Goal: Task Accomplishment & Management: Complete application form

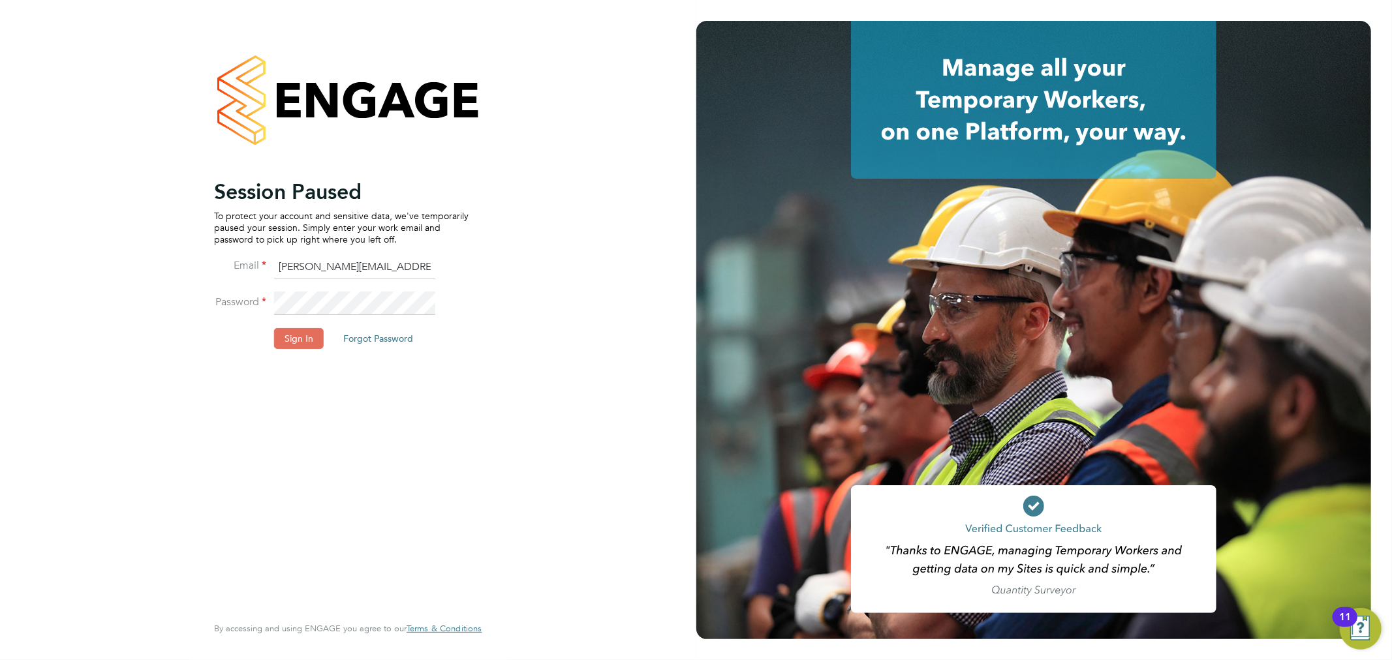
click at [299, 324] on li "Password" at bounding box center [341, 310] width 254 height 37
click at [297, 336] on button "Sign In" at bounding box center [299, 338] width 50 height 21
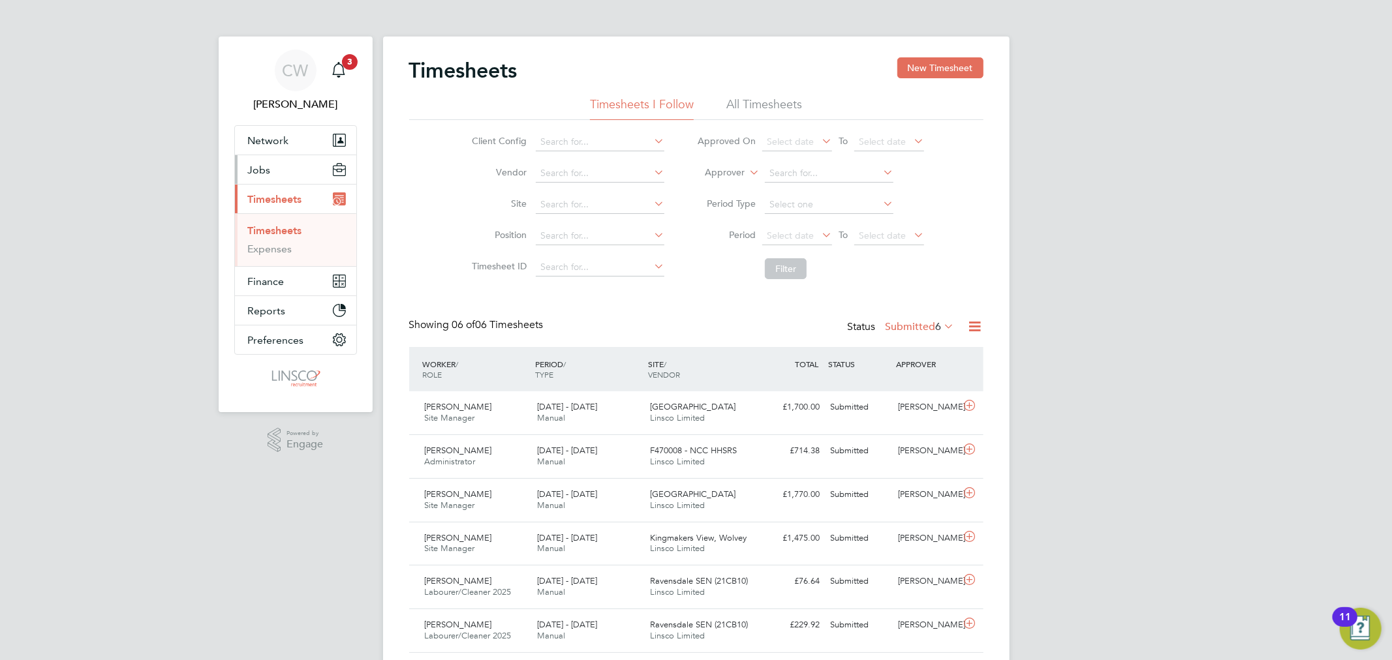
click at [272, 174] on button "Jobs" at bounding box center [295, 169] width 121 height 29
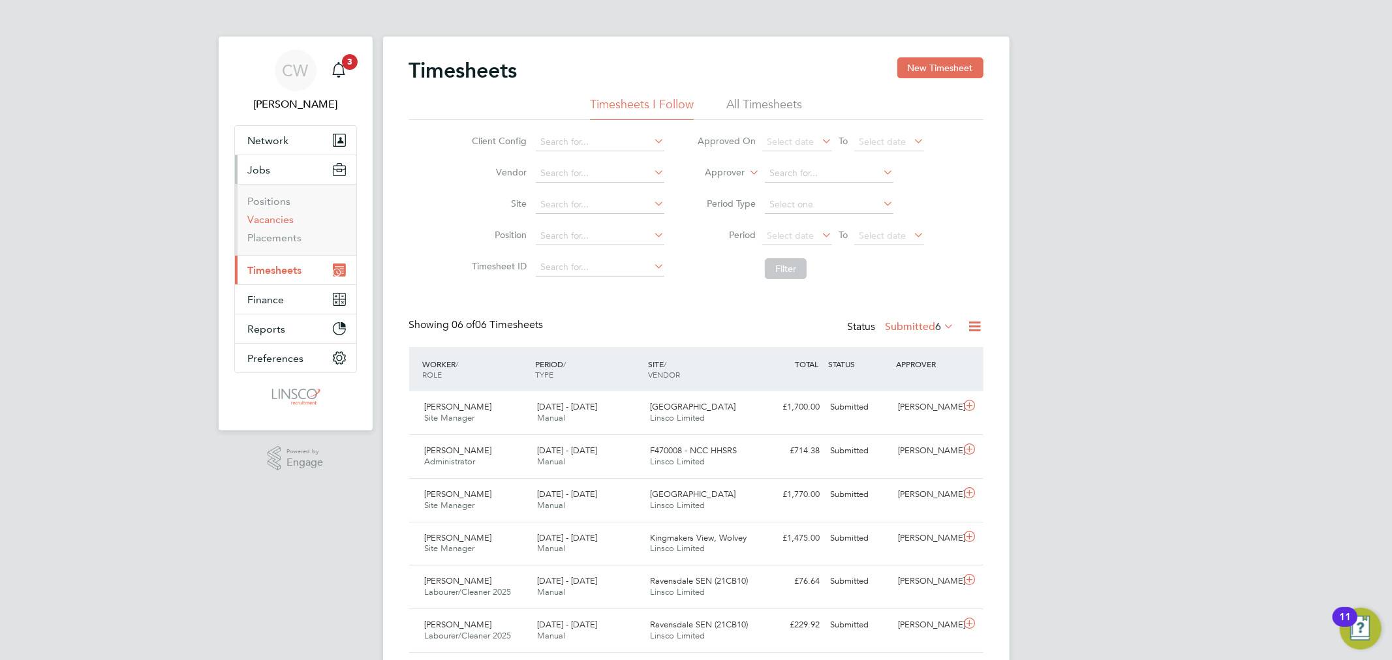
drag, startPoint x: 281, startPoint y: 222, endPoint x: 329, endPoint y: 217, distance: 48.5
click at [281, 222] on link "Vacancies" at bounding box center [271, 219] width 46 height 12
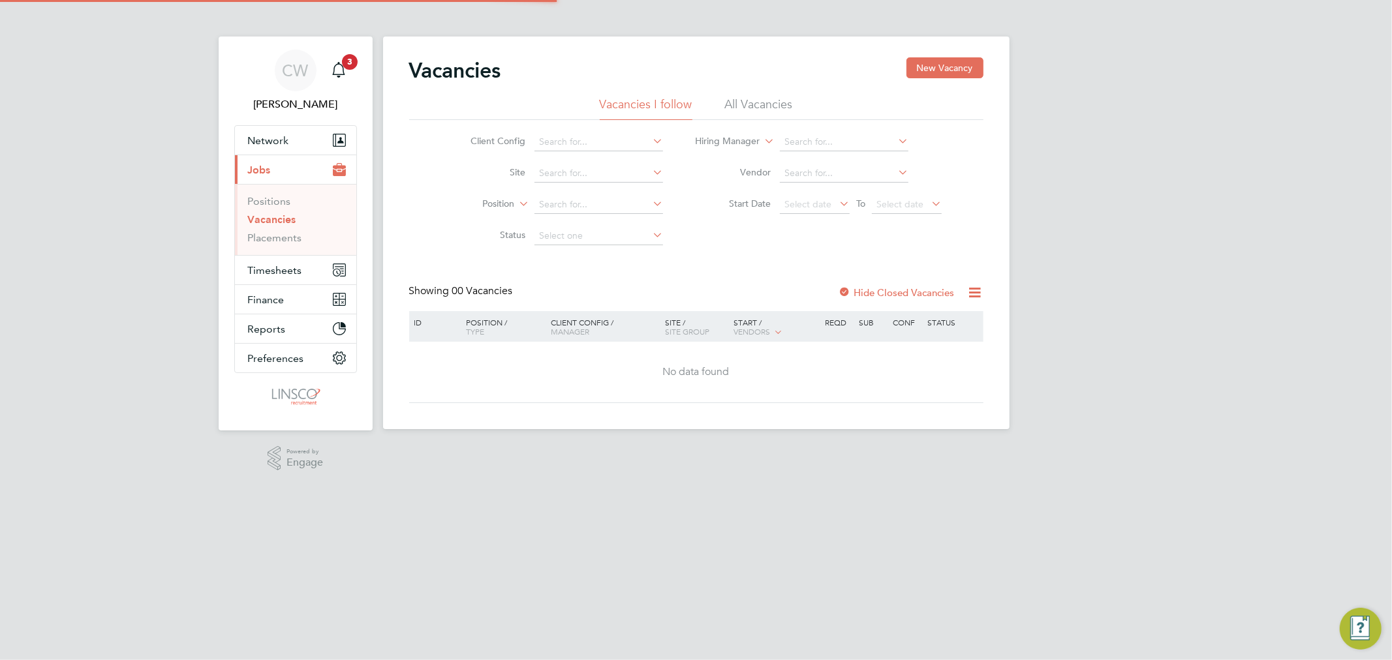
click at [727, 106] on li "All Vacancies" at bounding box center [759, 108] width 68 height 23
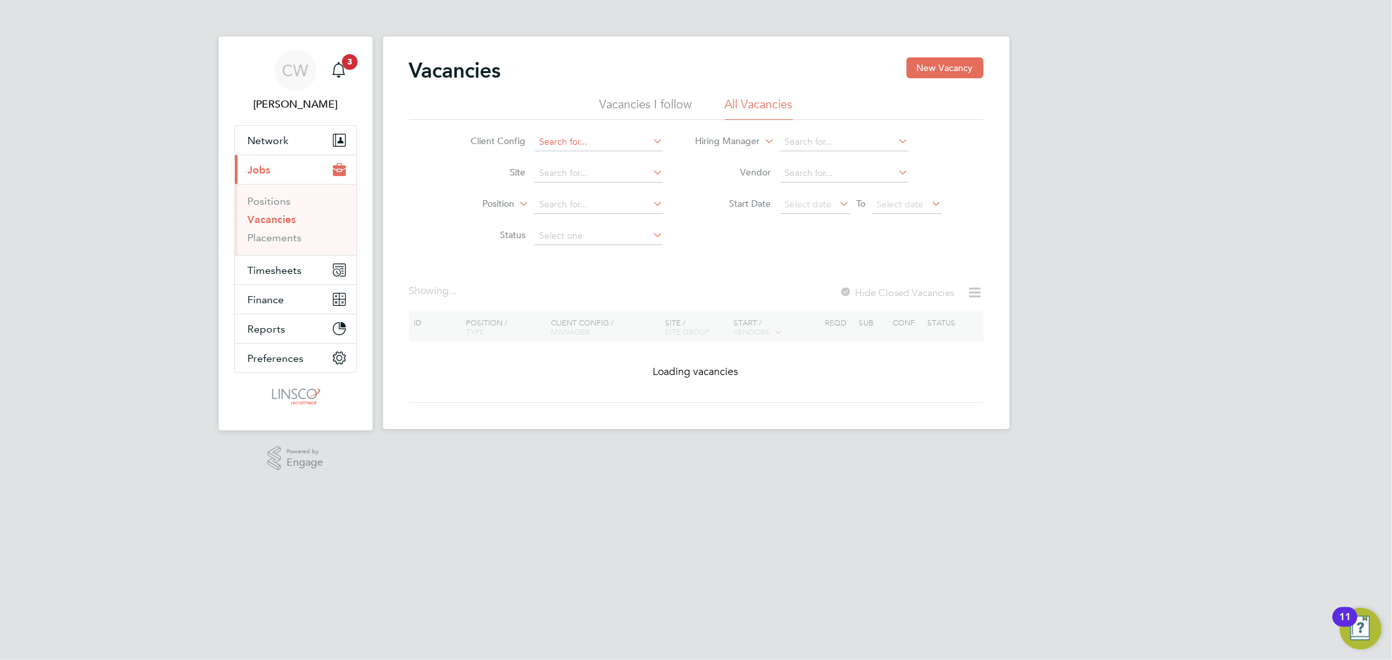
click at [546, 148] on input at bounding box center [598, 142] width 129 height 18
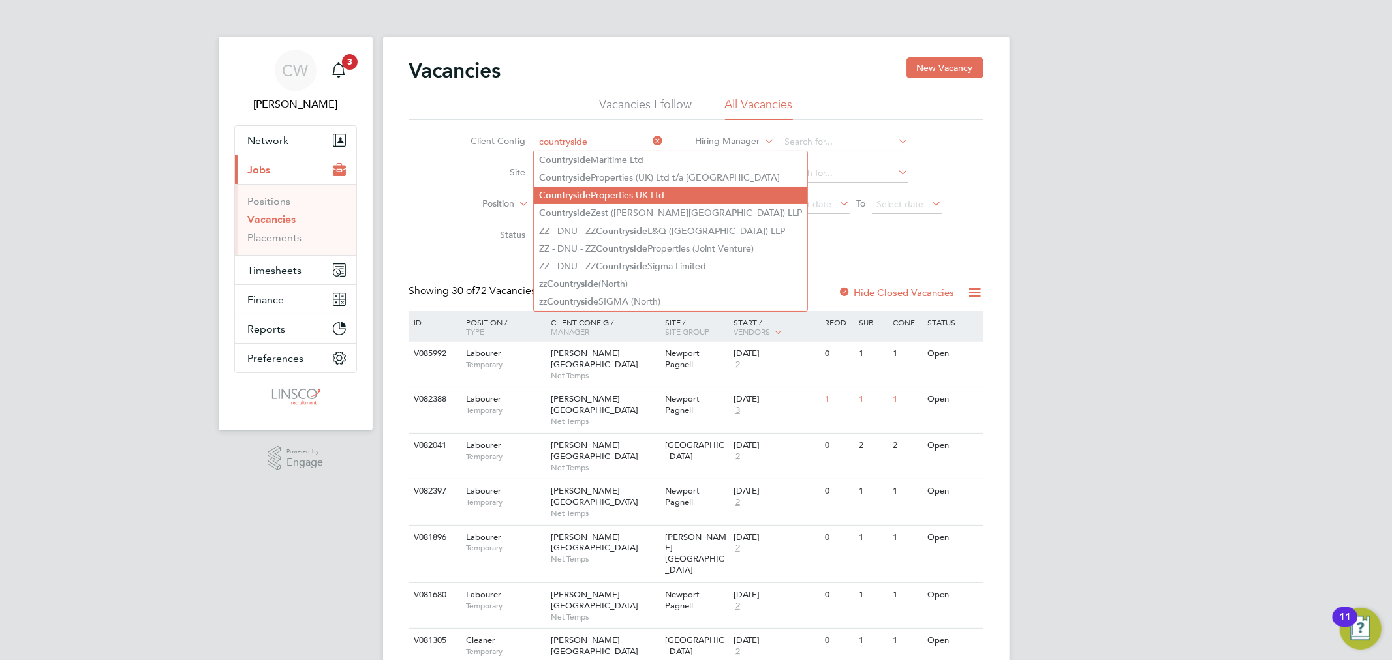
click at [623, 188] on li "Countryside Properties UK Ltd" at bounding box center [670, 196] width 273 height 18
type input "Countryside Properties UK Ltd"
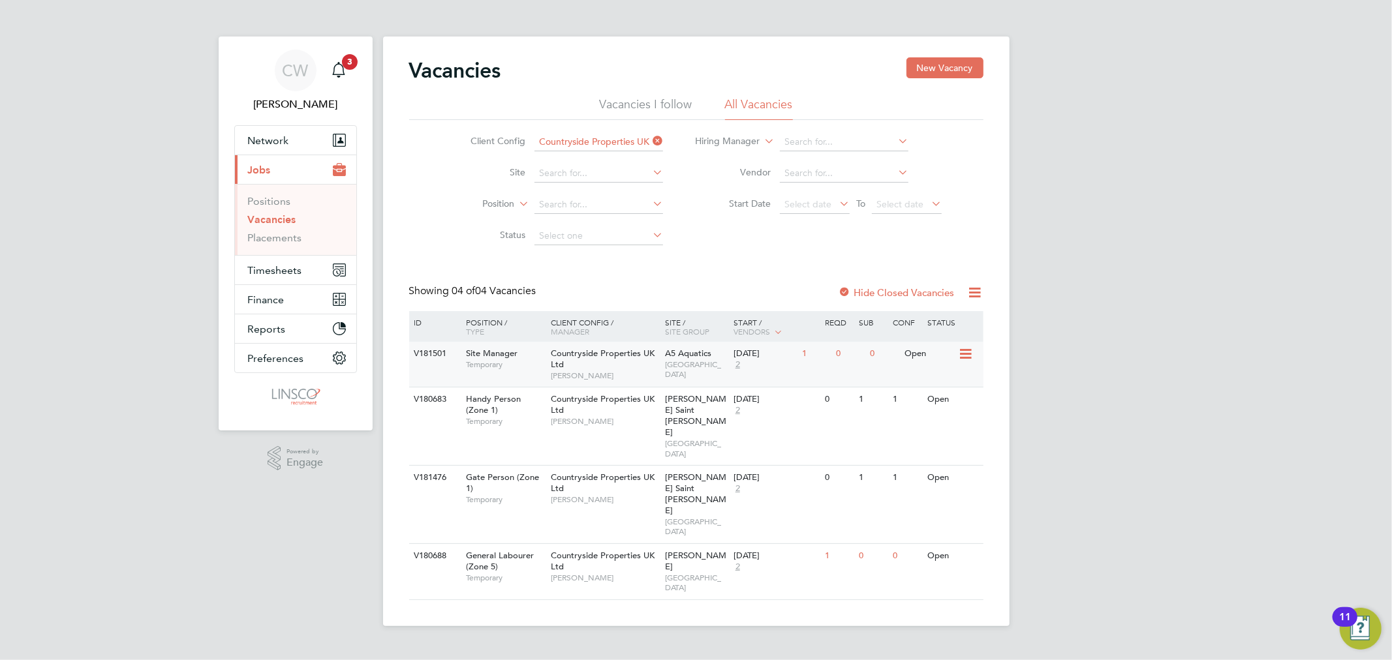
click at [629, 374] on span "[PERSON_NAME]" at bounding box center [605, 376] width 108 height 10
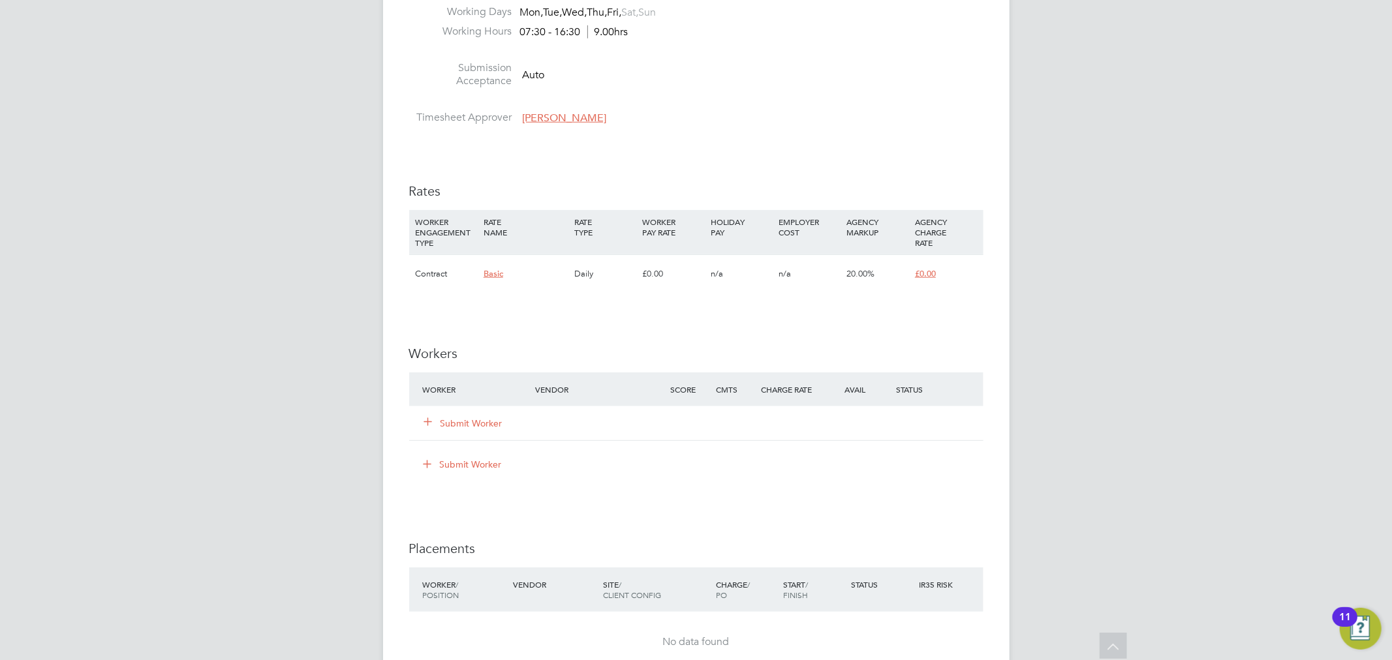
scroll to position [942, 0]
click at [476, 425] on button "Submit Worker" at bounding box center [464, 422] width 78 height 13
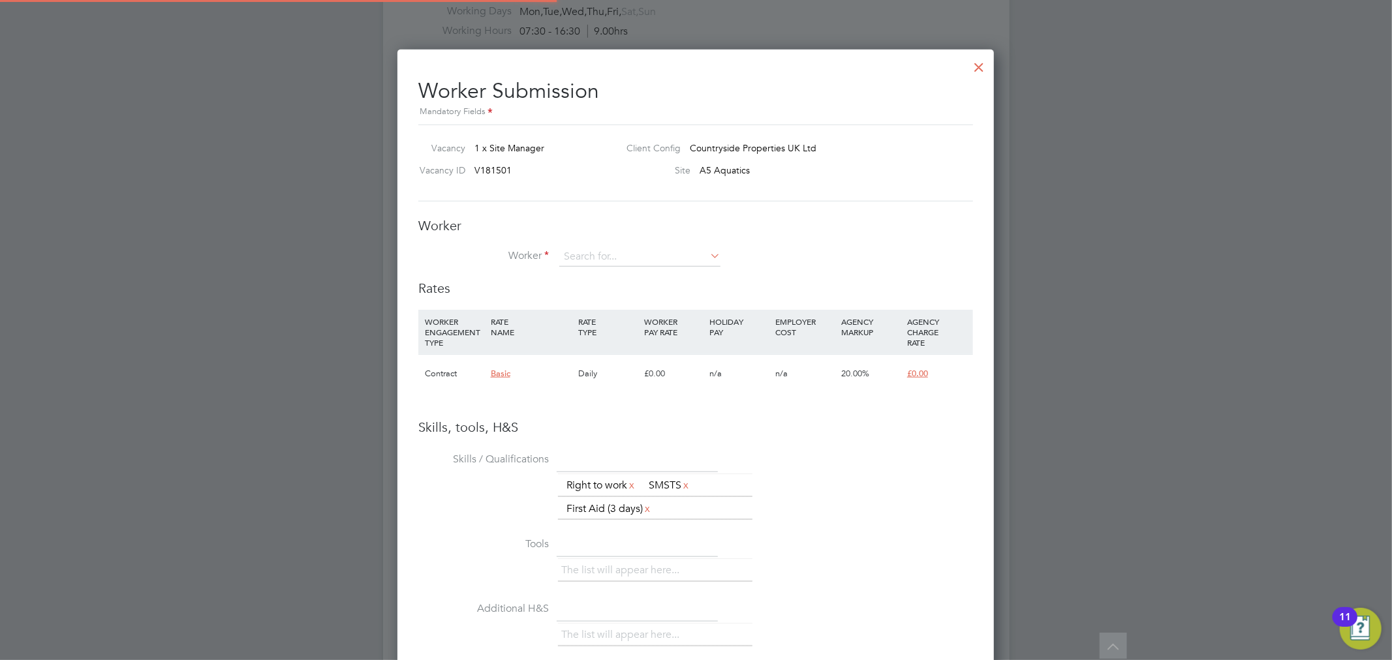
scroll to position [7, 7]
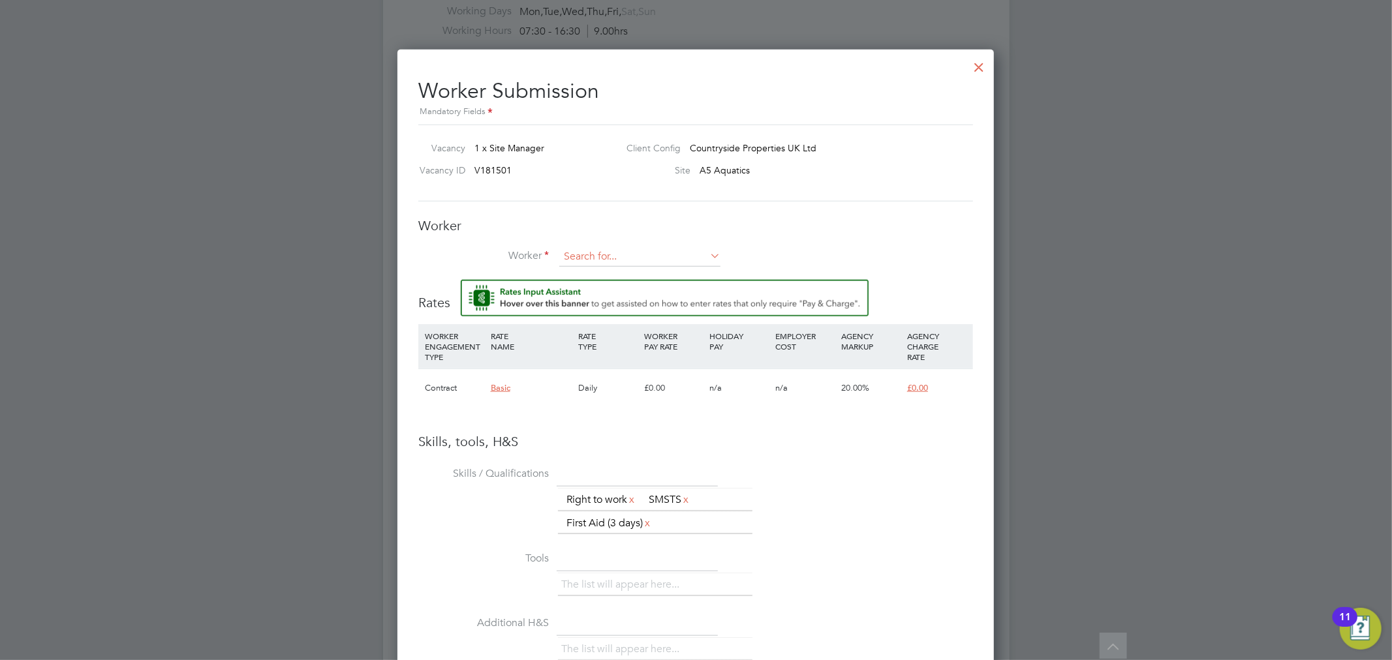
click at [591, 247] on input at bounding box center [639, 257] width 161 height 20
click at [642, 275] on li "Jon Mulline x (999997)" at bounding box center [640, 275] width 164 height 18
type input "Jon Mullinex (999997)"
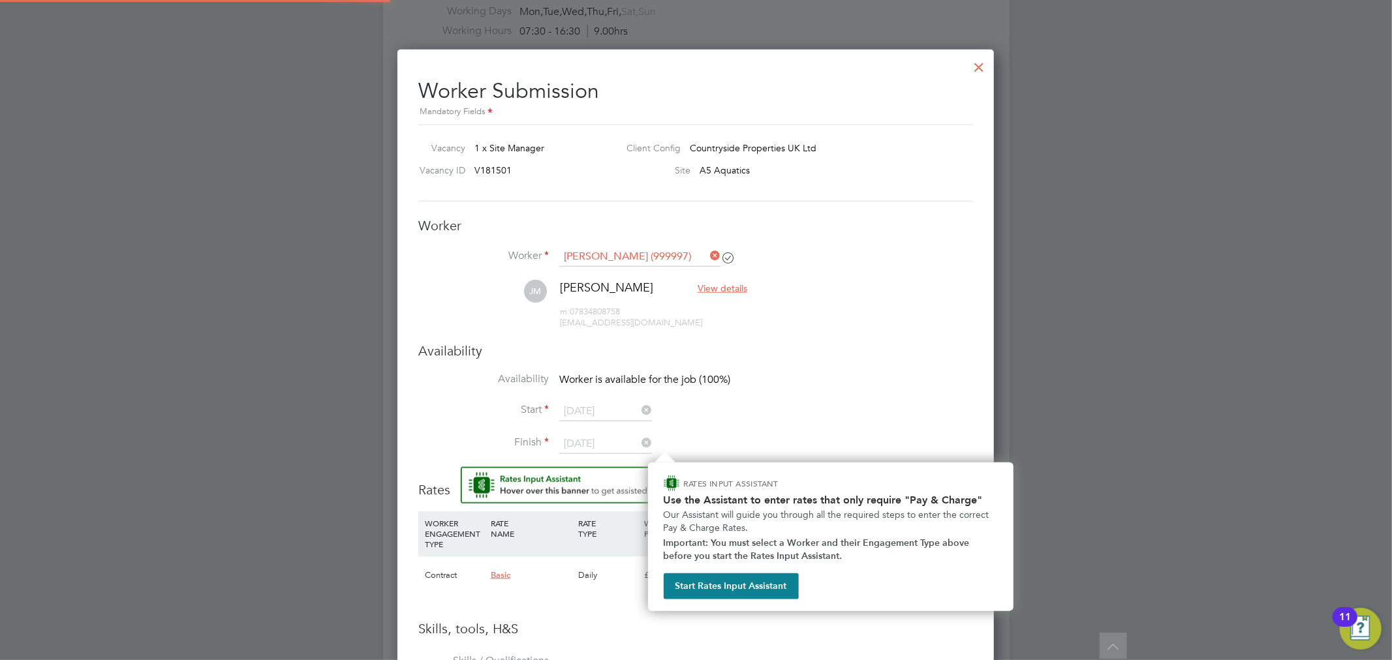
scroll to position [1148, 597]
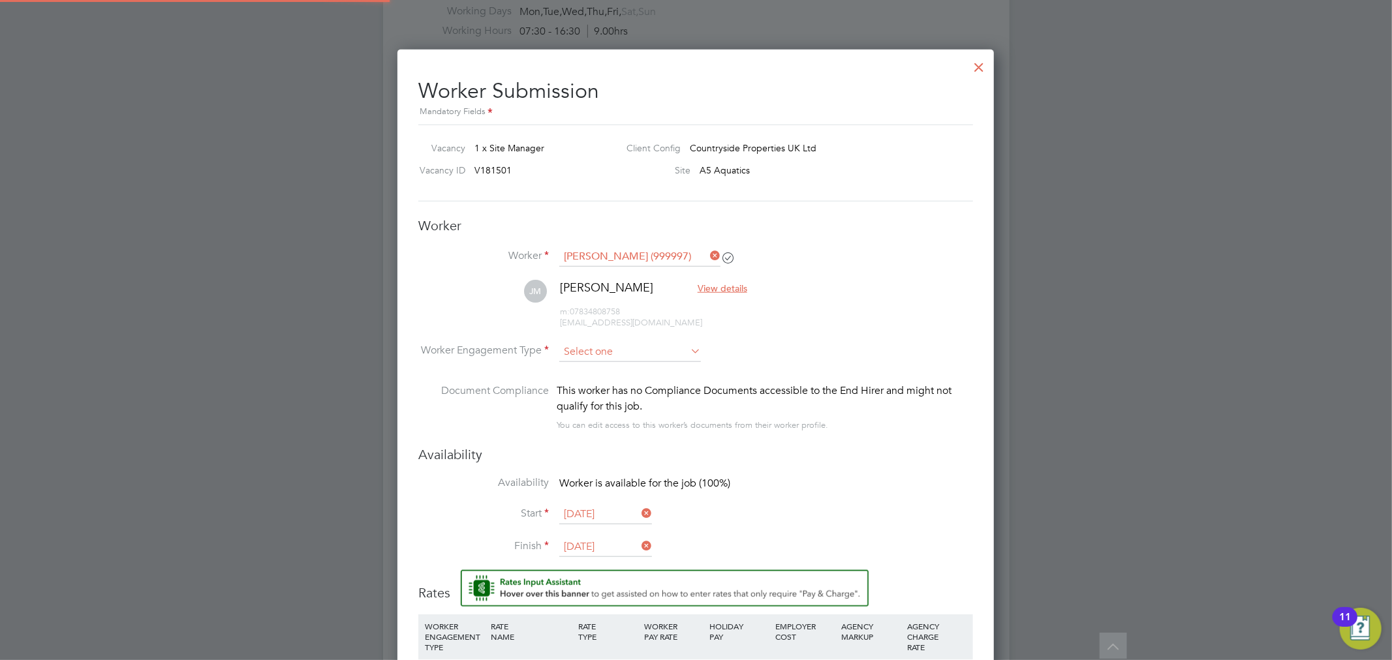
click at [617, 360] on div "All Vacancies Vacancy Activity Logs Vacancy Activity Logs All Vacancies Vacancy…" at bounding box center [696, 30] width 626 height 1924
click at [614, 384] on li "PAYE" at bounding box center [629, 386] width 143 height 17
type input "PAYE"
click at [604, 348] on input "PAYE" at bounding box center [630, 353] width 142 height 20
click at [609, 373] on li "Contract" at bounding box center [629, 369] width 143 height 17
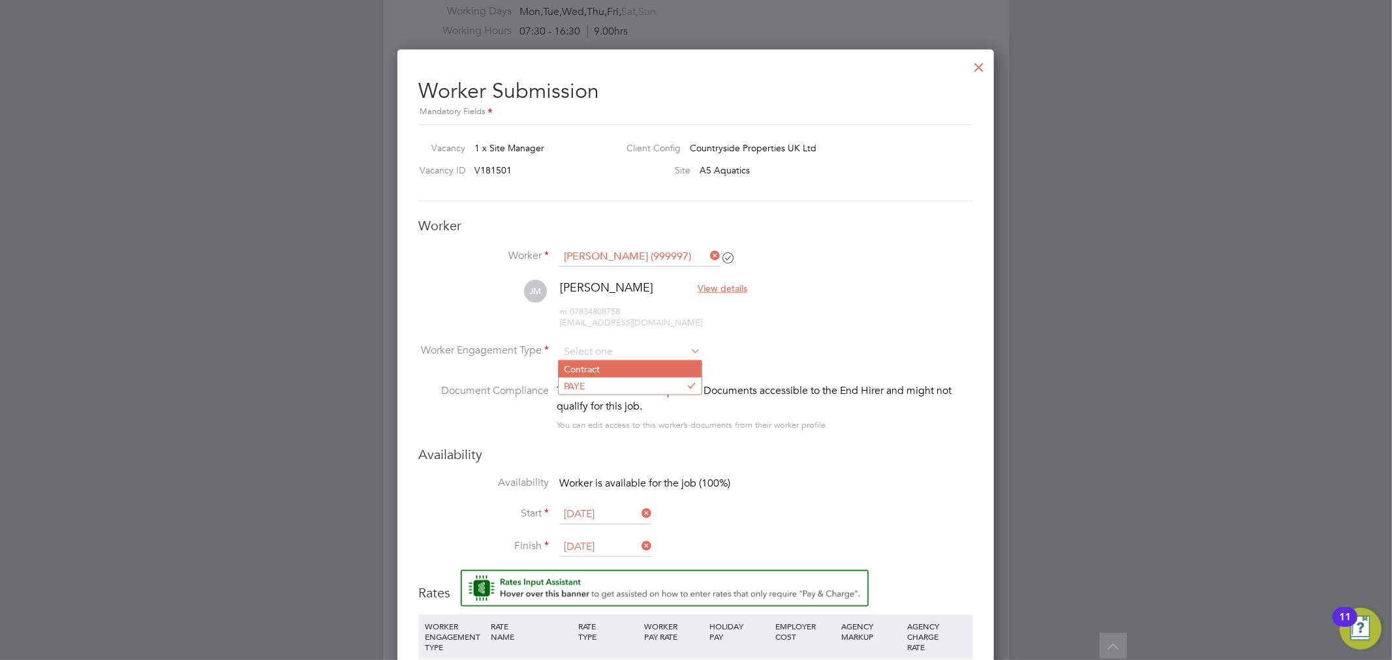
type input "Contract"
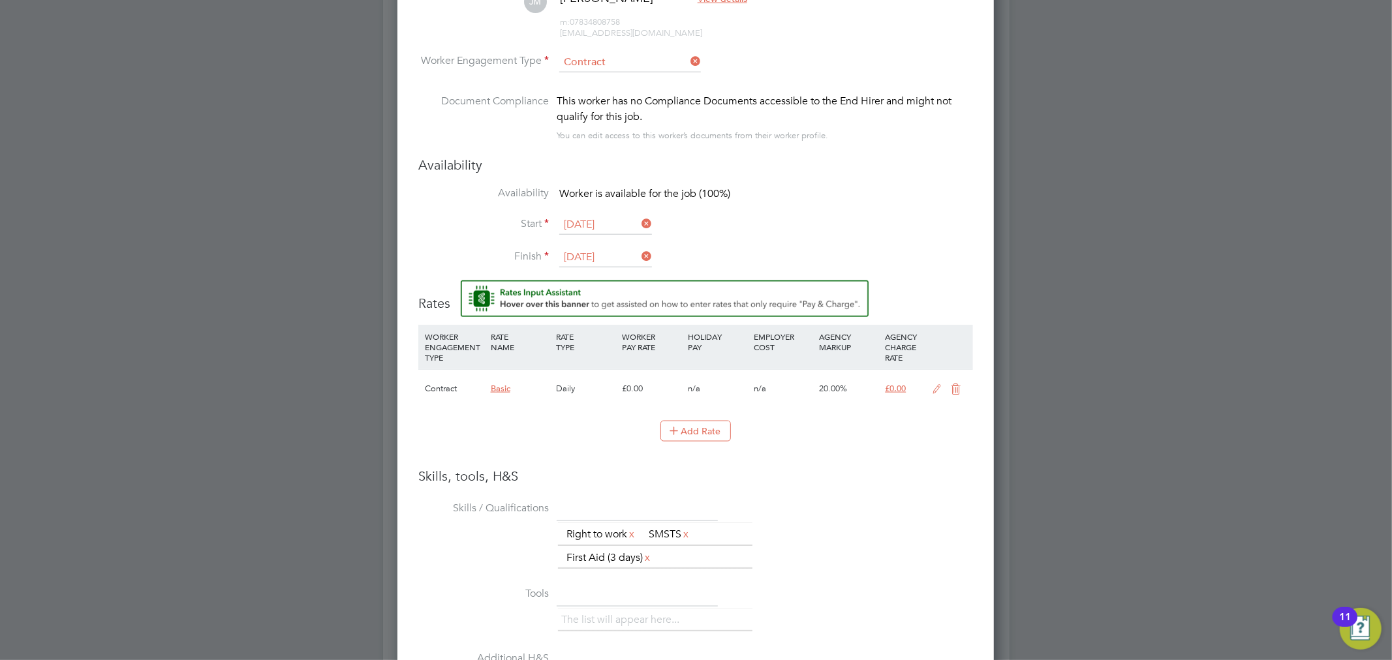
click at [936, 388] on icon at bounding box center [937, 389] width 16 height 10
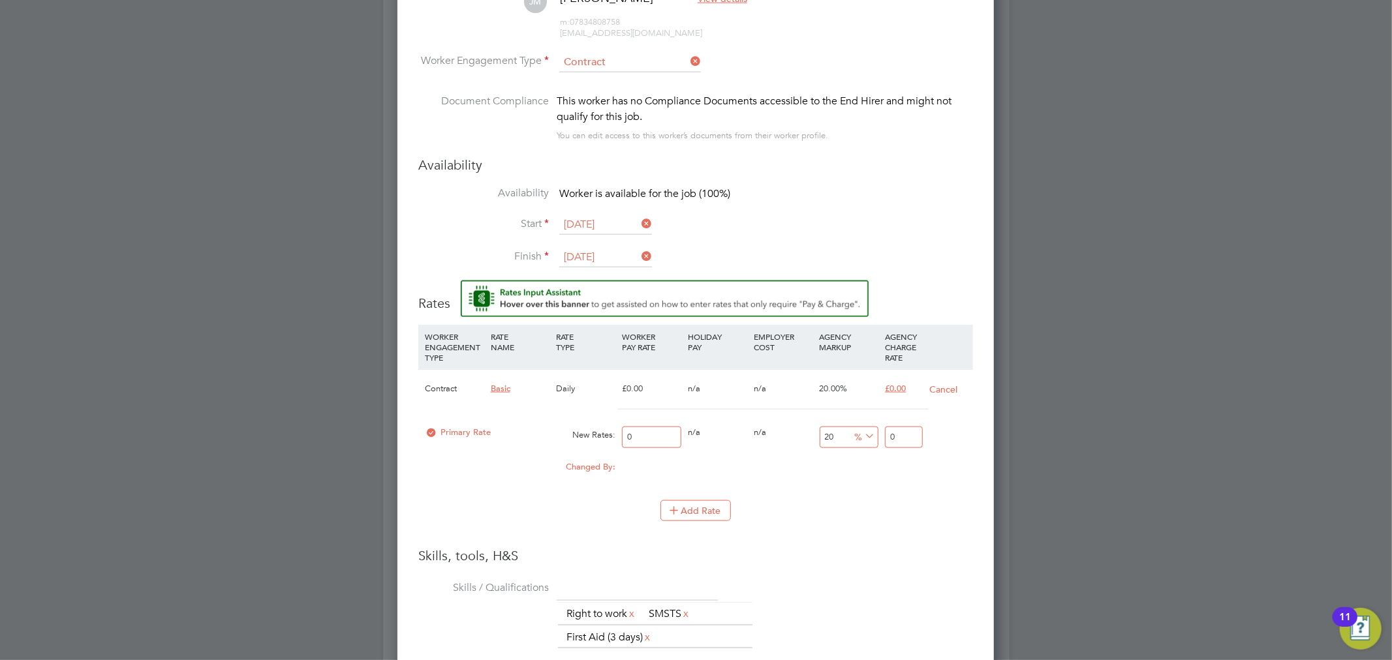
drag, startPoint x: 655, startPoint y: 435, endPoint x: 543, endPoint y: 444, distance: 112.6
click at [543, 444] on div "Primary Rate New Rates: 0 0 n/a 0 n/a 20 0 % 0" at bounding box center [695, 437] width 555 height 35
type input "2"
type input "2.4"
type input "25"
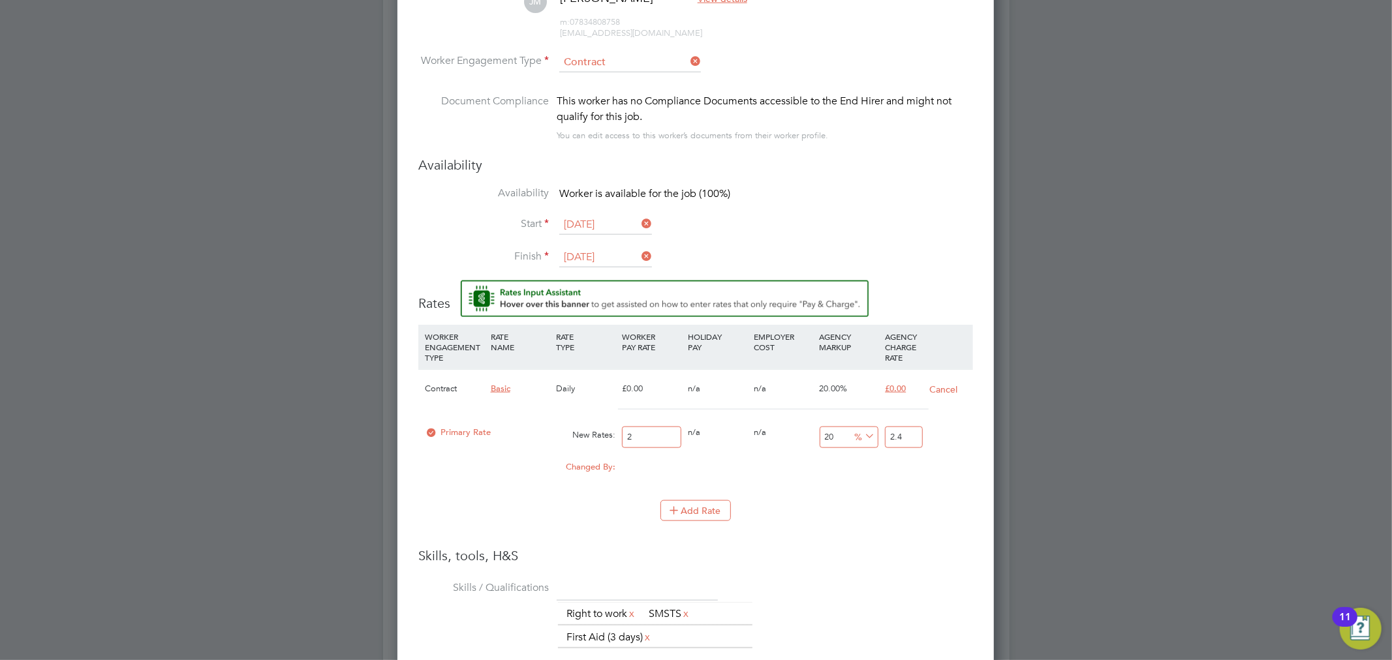
type input "30"
type input "250"
type input "300"
type input "250"
type input "2"
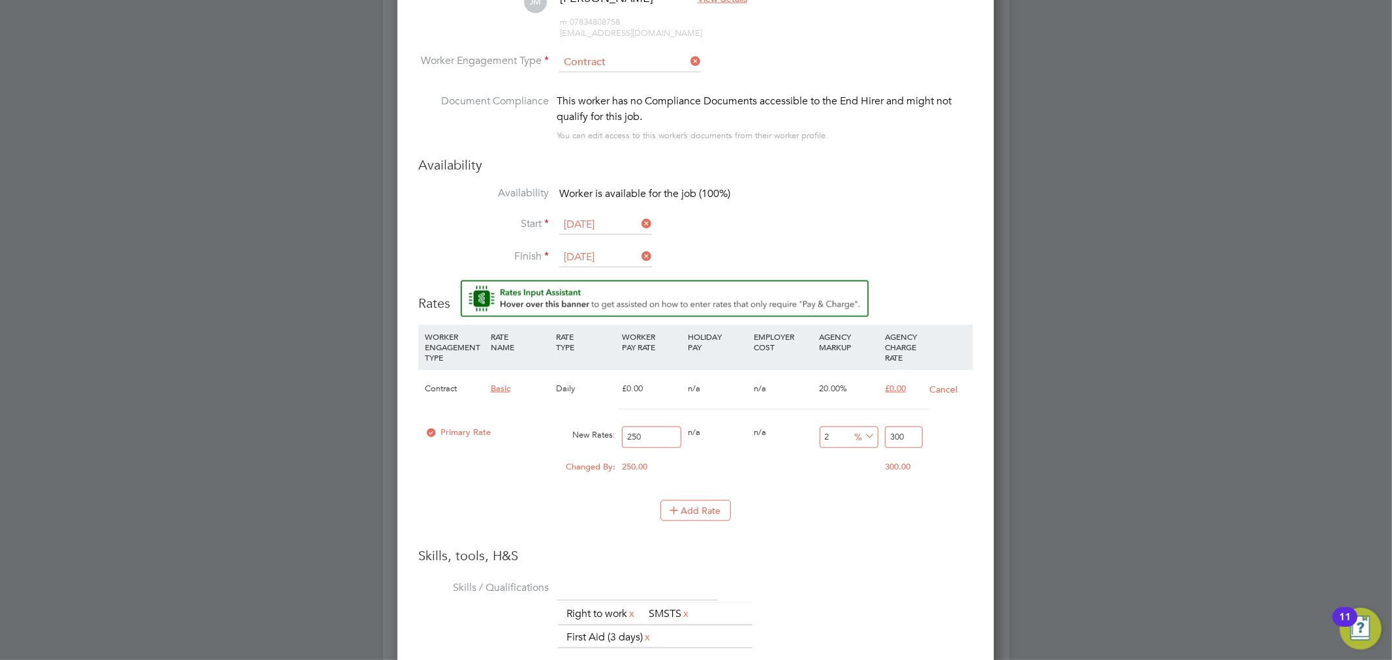
type input "255"
type input "0"
type input "250"
click at [900, 446] on input "250" at bounding box center [903, 438] width 37 height 22
drag, startPoint x: 911, startPoint y: 436, endPoint x: 840, endPoint y: 436, distance: 71.1
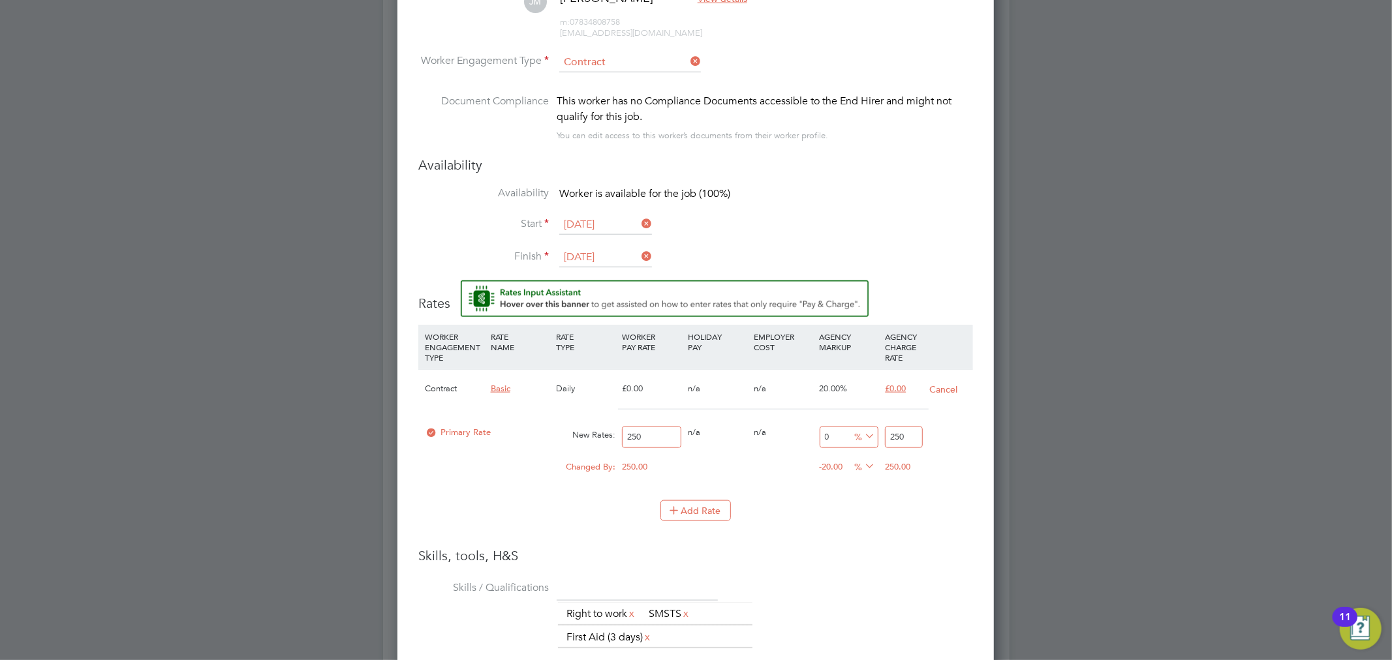
click at [840, 436] on div "Primary Rate New Rates: 250 0 n/a 0 n/a 0 0 % 250" at bounding box center [695, 437] width 555 height 35
type input "-99.2"
type input "2"
type input "-88.4"
type input "29"
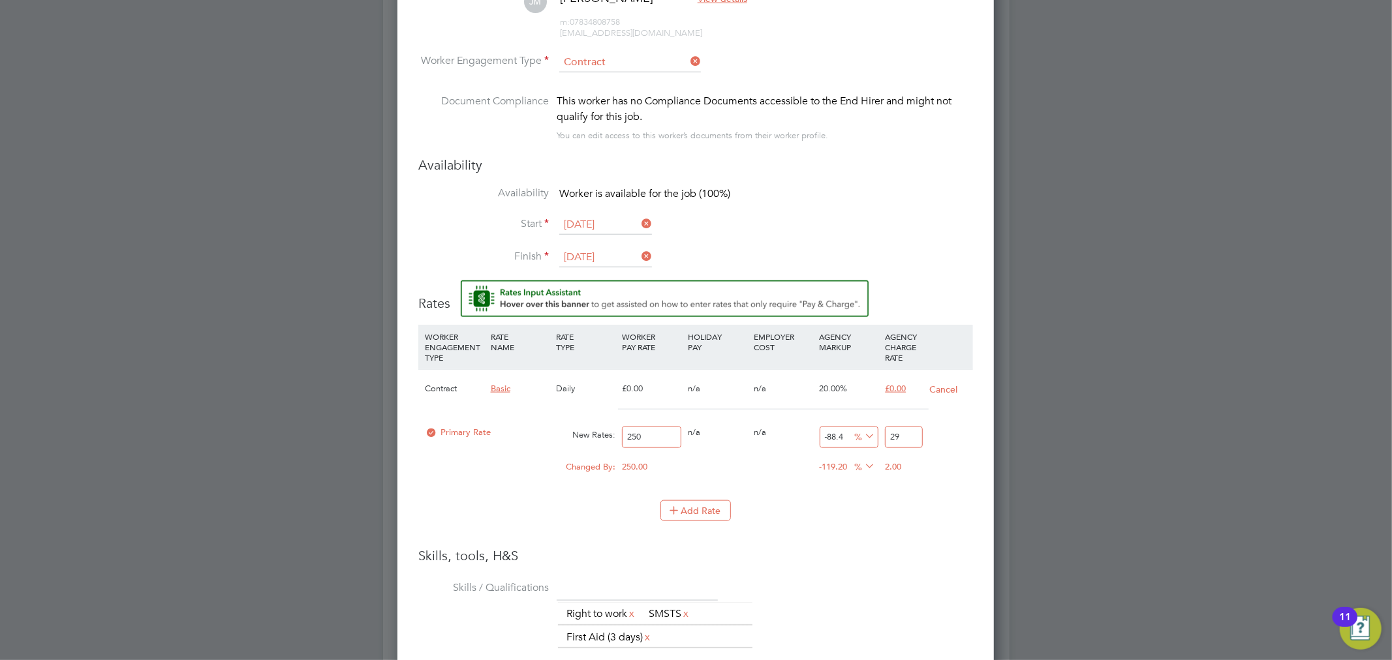
type input "18"
type input "295"
click at [833, 538] on li "WORKER ENGAGEMENT TYPE RATE NAME RATE TYPE WORKER PAY RATE HOLIDAY PAY EMPLOYER…" at bounding box center [695, 436] width 555 height 222
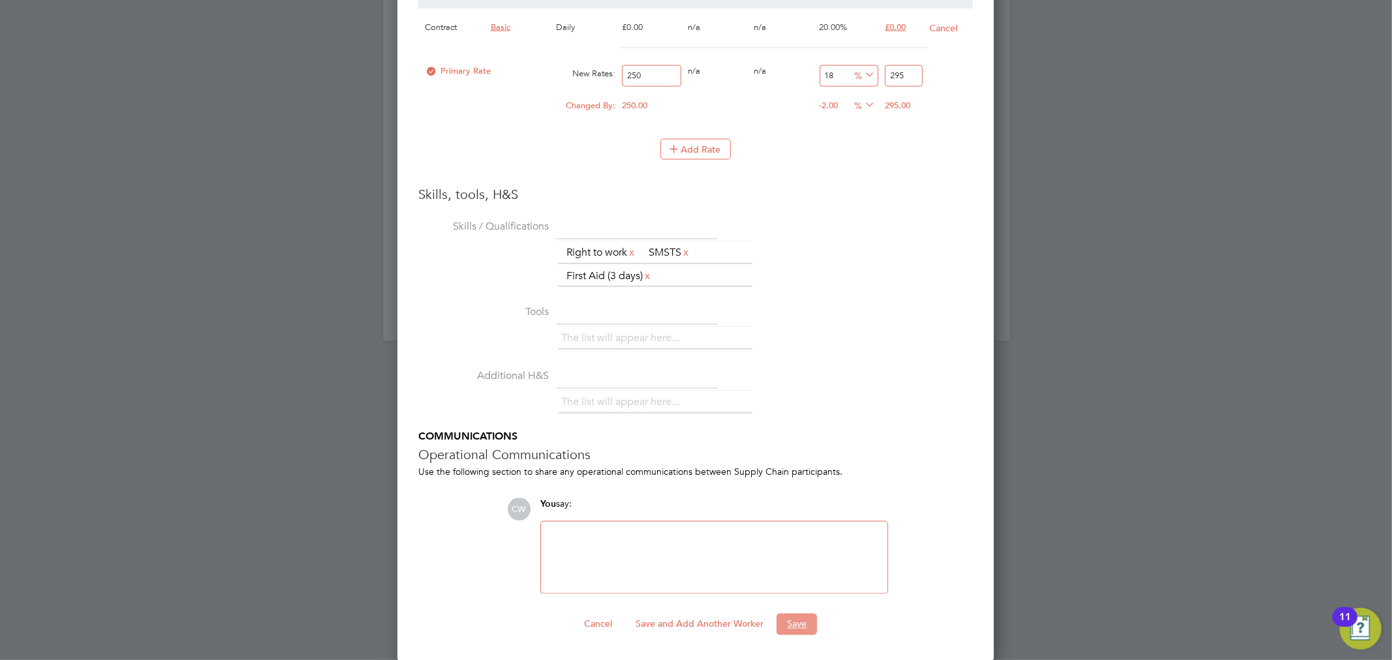
click at [806, 624] on button "Save" at bounding box center [796, 624] width 40 height 21
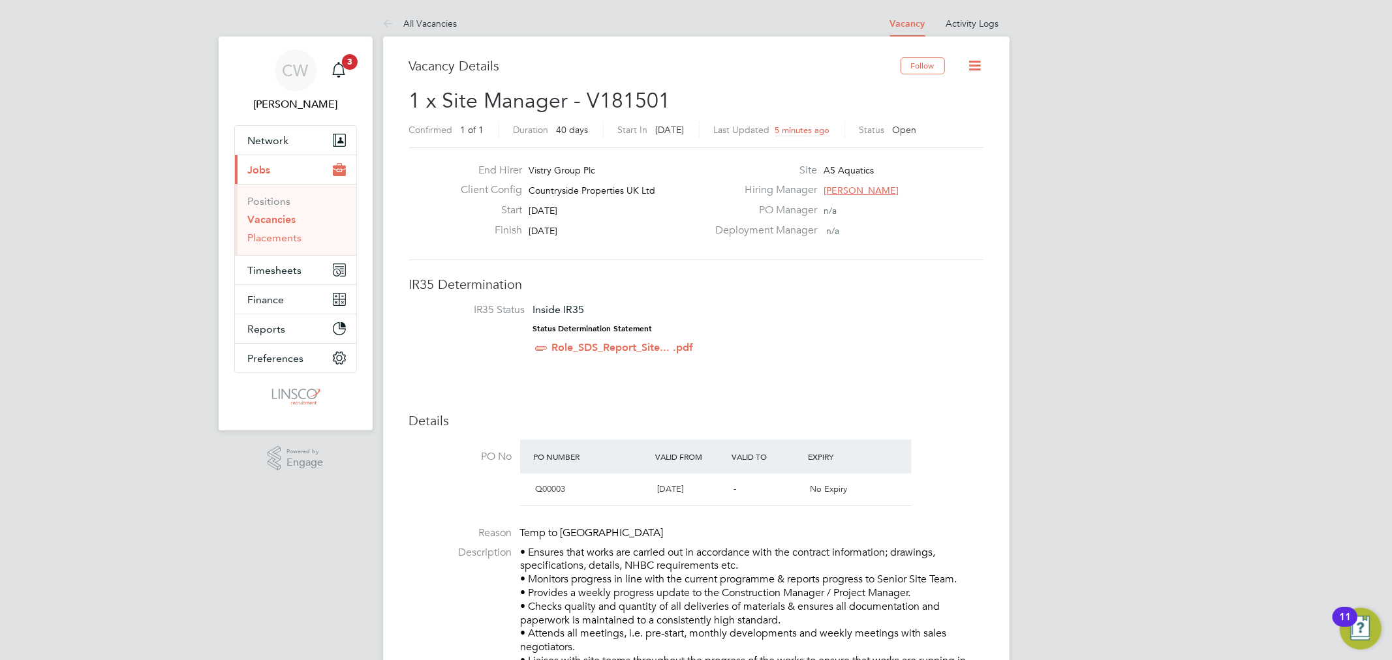
drag, startPoint x: 275, startPoint y: 242, endPoint x: 318, endPoint y: 239, distance: 43.1
click at [275, 242] on link "Placements" at bounding box center [275, 238] width 54 height 12
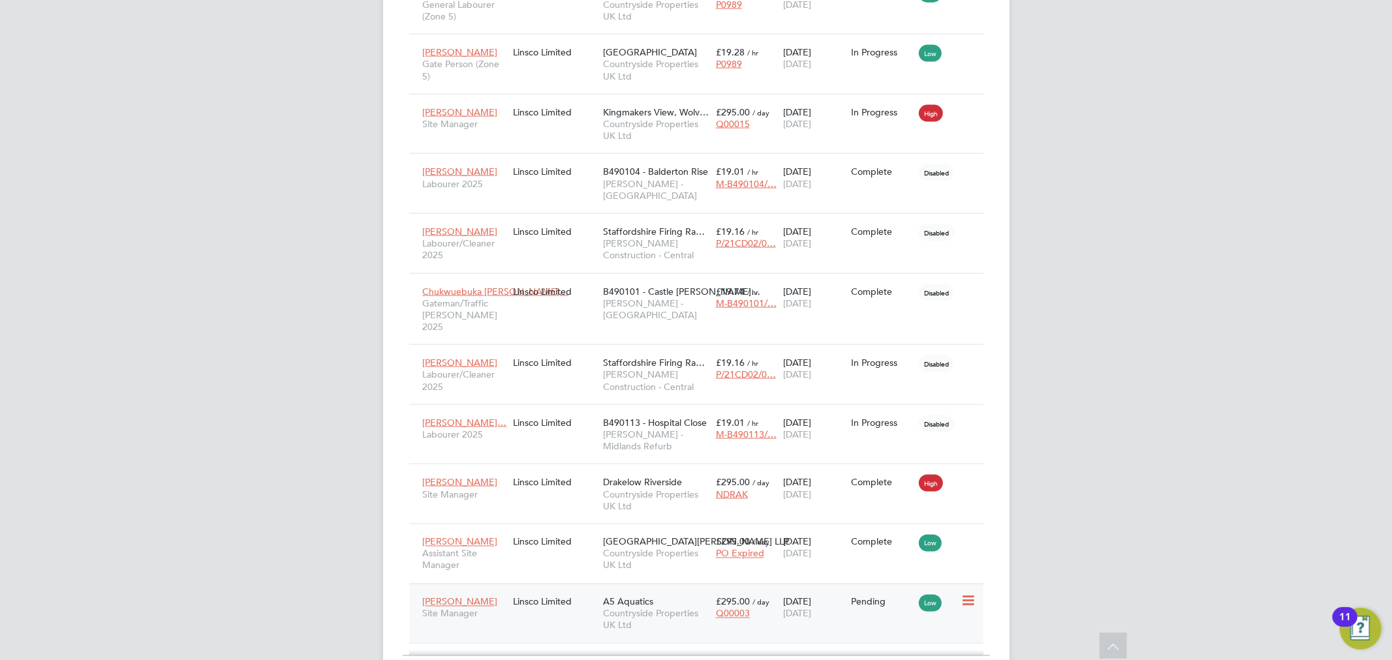
click at [836, 590] on div "29 Sep 2025 07 Nov 2025" at bounding box center [814, 608] width 68 height 37
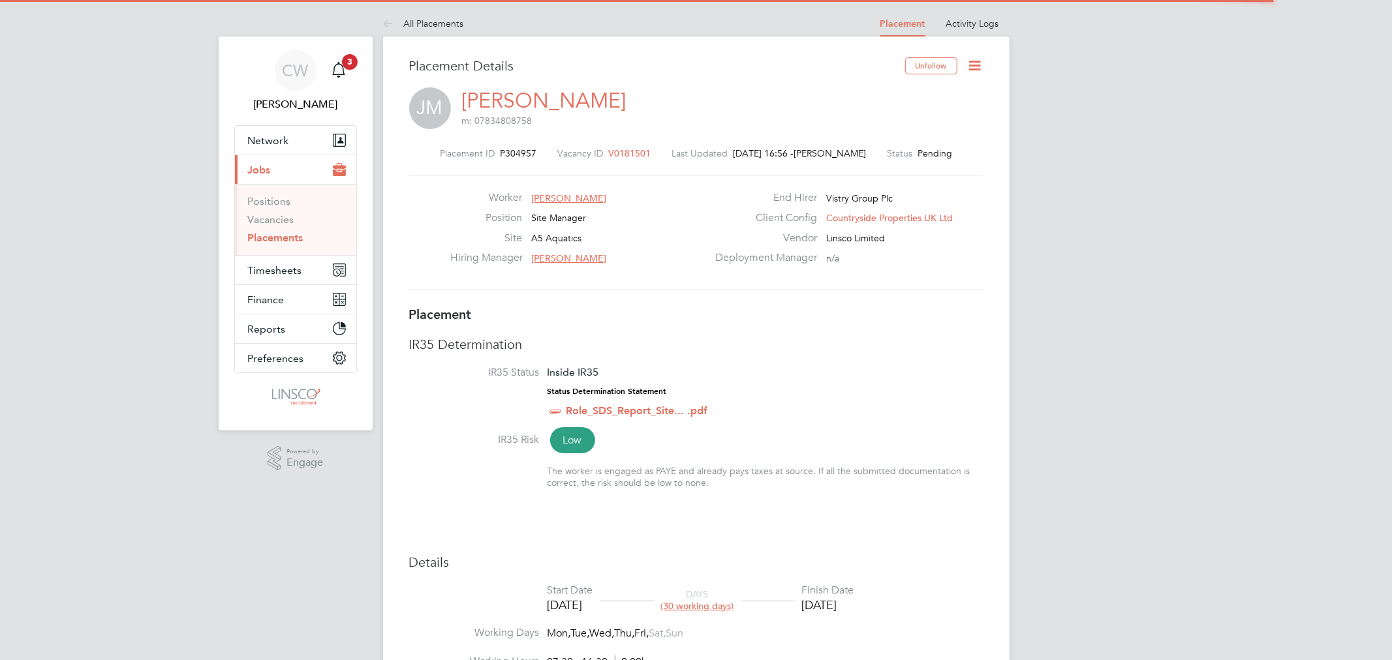
click at [972, 66] on icon at bounding box center [975, 65] width 16 height 16
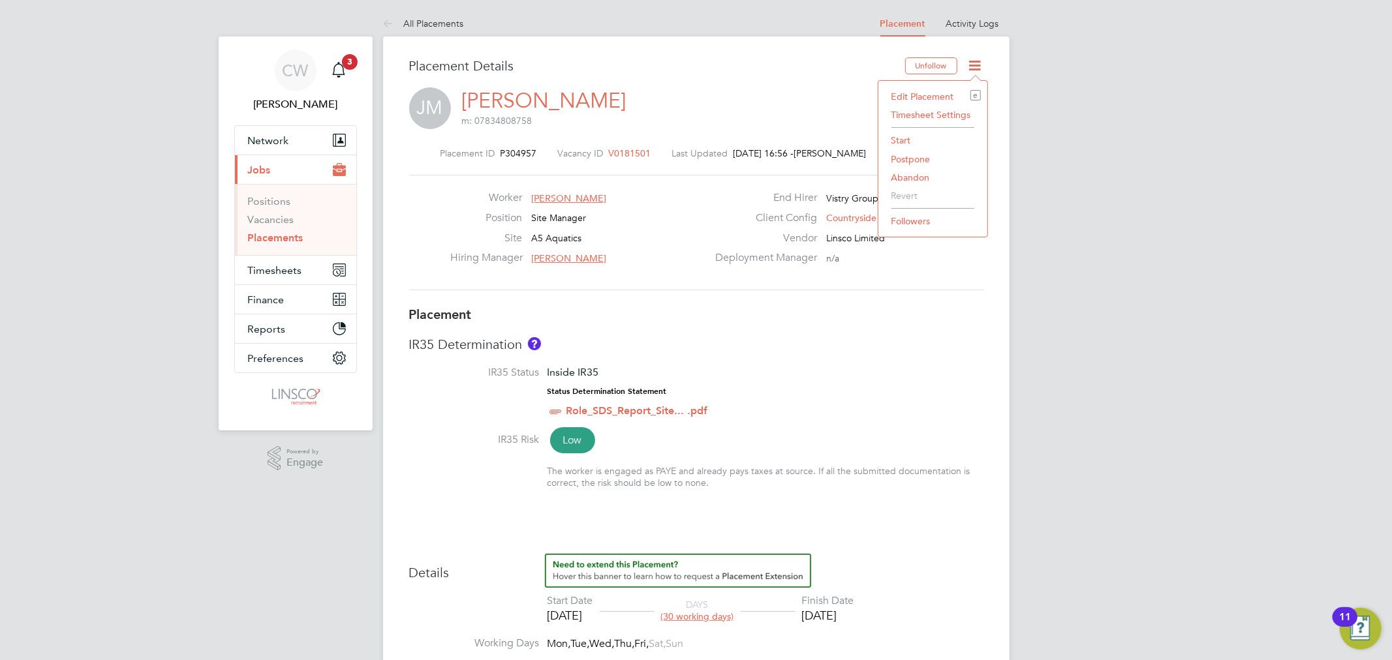
click at [897, 141] on li "Start" at bounding box center [933, 140] width 96 height 18
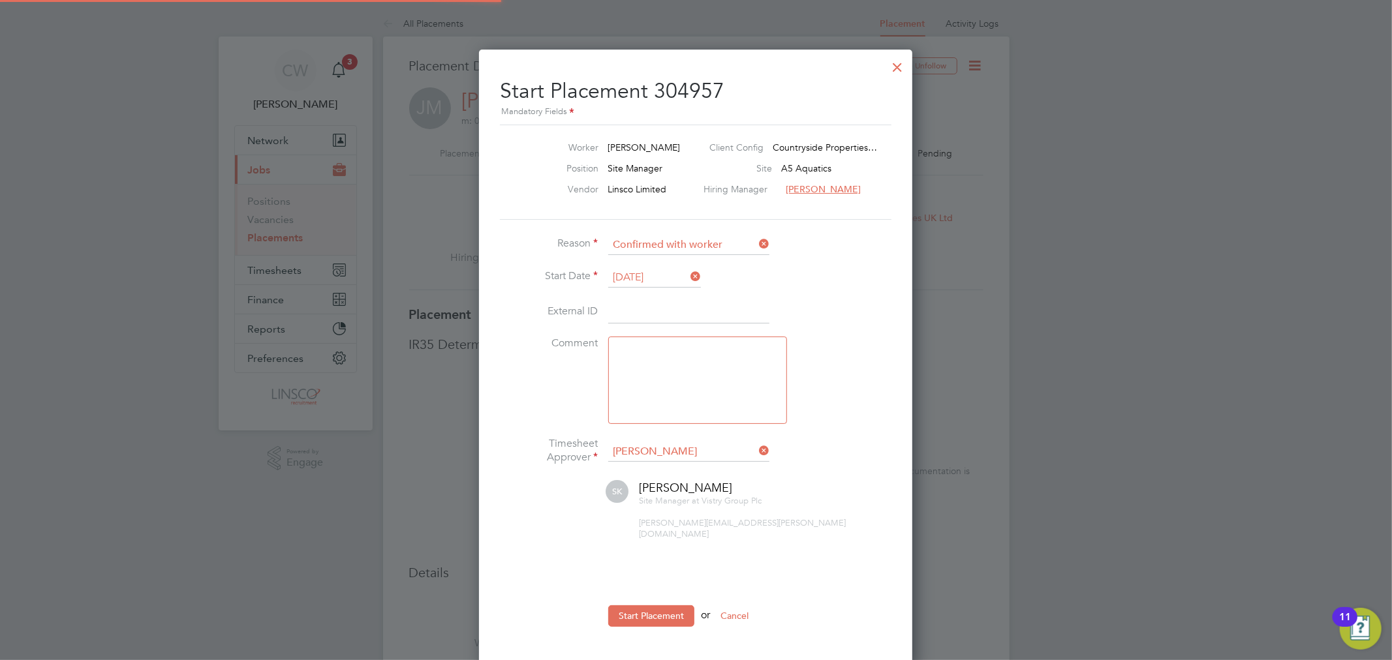
scroll to position [7, 5]
click at [660, 607] on button "Start Placement" at bounding box center [651, 615] width 86 height 21
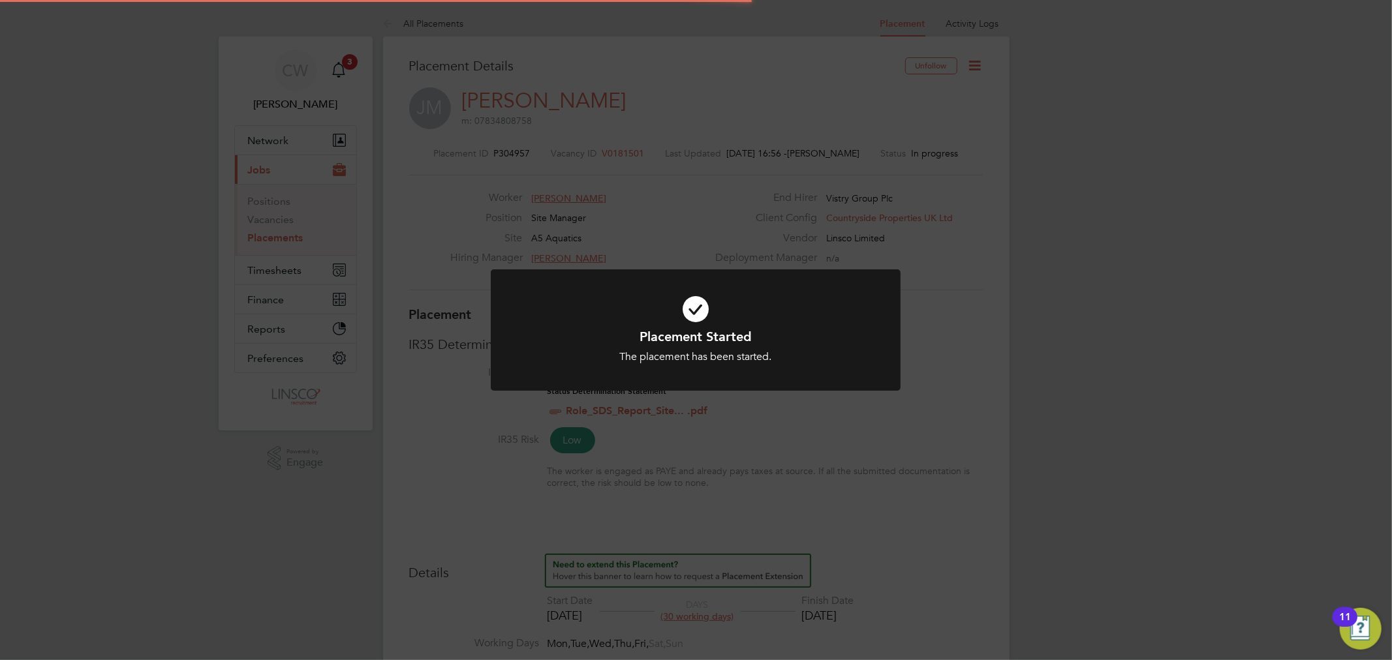
click at [848, 147] on div "Placement Started The placement has been started. Cancel Okay" at bounding box center [696, 330] width 1392 height 660
